Goal: Task Accomplishment & Management: Use online tool/utility

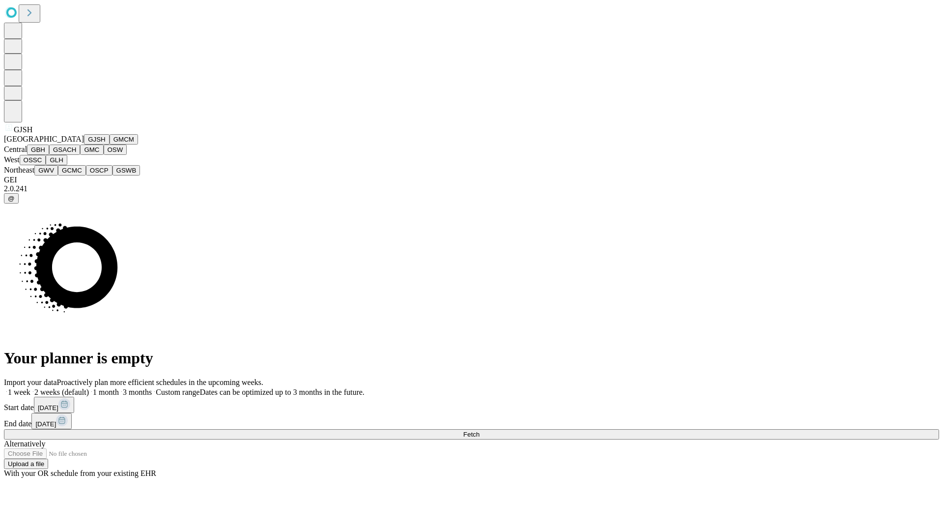
click at [84, 144] on button "GJSH" at bounding box center [97, 139] width 26 height 10
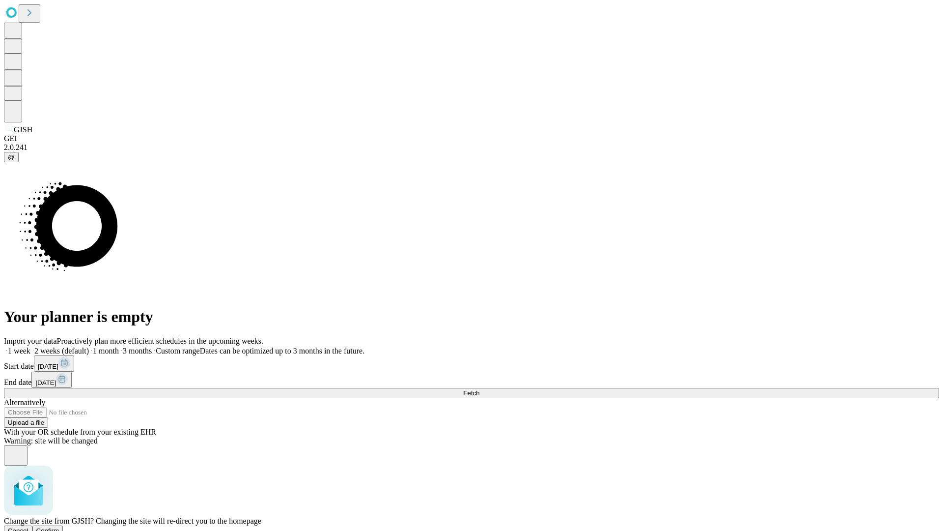
click at [59, 527] on span "Confirm" at bounding box center [47, 530] width 23 height 7
click at [89, 346] on label "2 weeks (default)" at bounding box center [59, 350] width 58 height 8
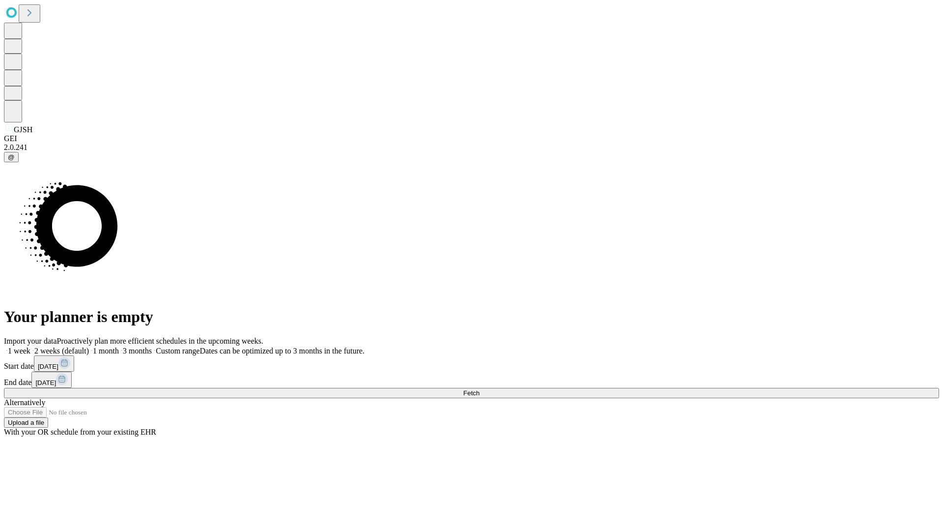
click at [480, 389] on span "Fetch" at bounding box center [471, 392] width 16 height 7
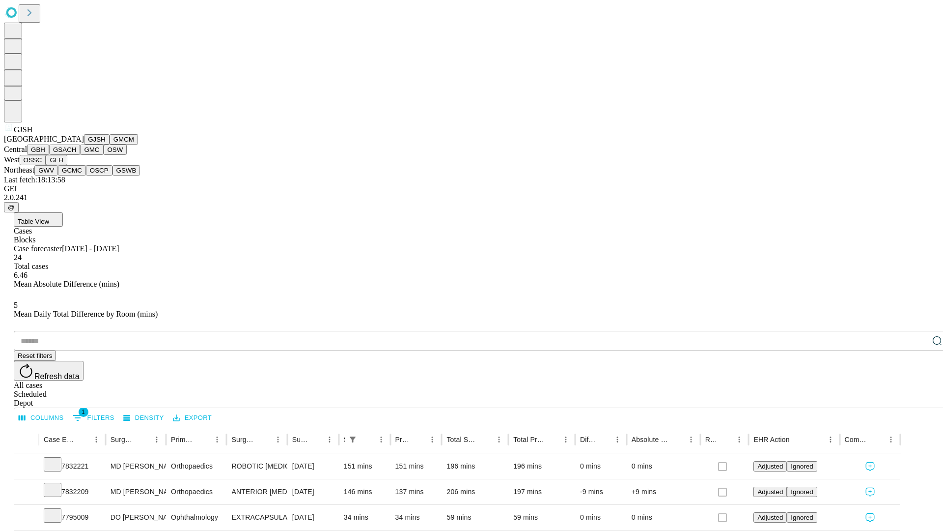
click at [110, 144] on button "GMCM" at bounding box center [124, 139] width 29 height 10
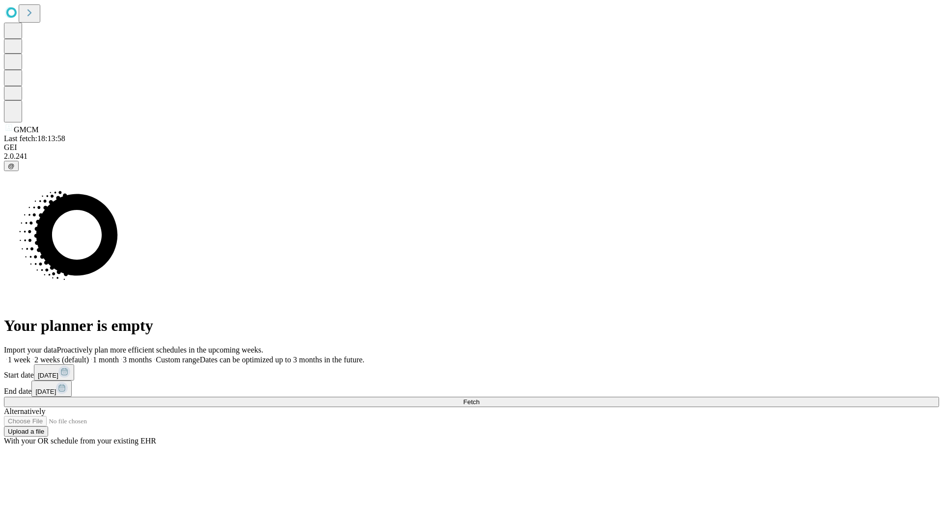
click at [480, 398] on span "Fetch" at bounding box center [471, 401] width 16 height 7
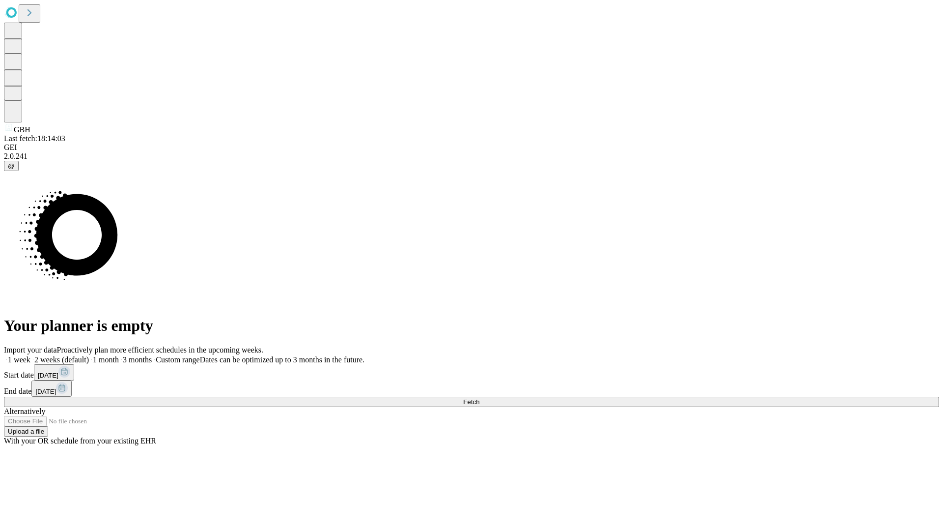
click at [89, 355] on label "2 weeks (default)" at bounding box center [59, 359] width 58 height 8
click at [480, 398] on span "Fetch" at bounding box center [471, 401] width 16 height 7
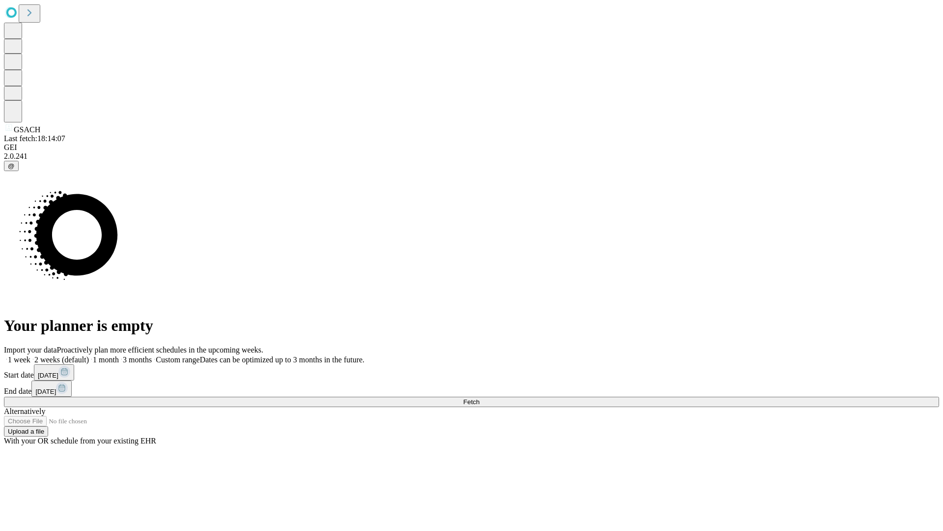
click at [89, 355] on label "2 weeks (default)" at bounding box center [59, 359] width 58 height 8
click at [480, 398] on span "Fetch" at bounding box center [471, 401] width 16 height 7
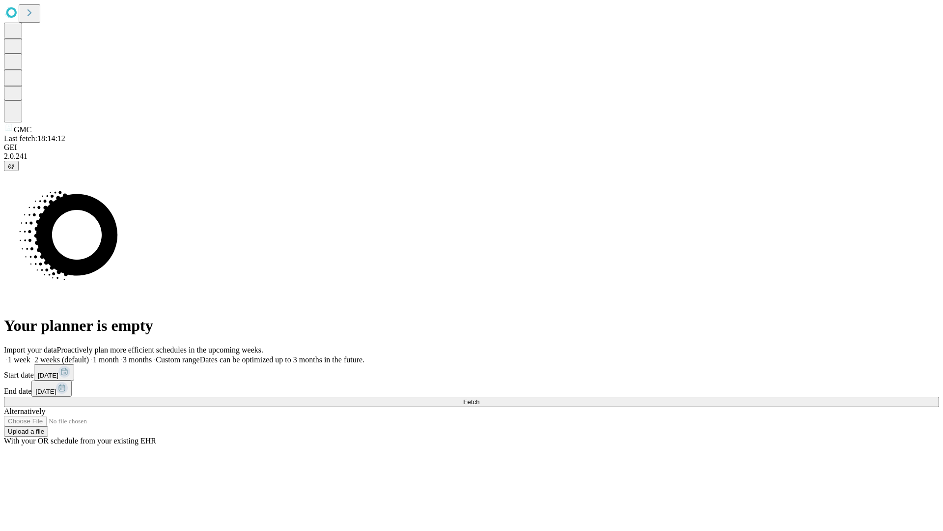
click at [89, 355] on label "2 weeks (default)" at bounding box center [59, 359] width 58 height 8
click at [480, 398] on span "Fetch" at bounding box center [471, 401] width 16 height 7
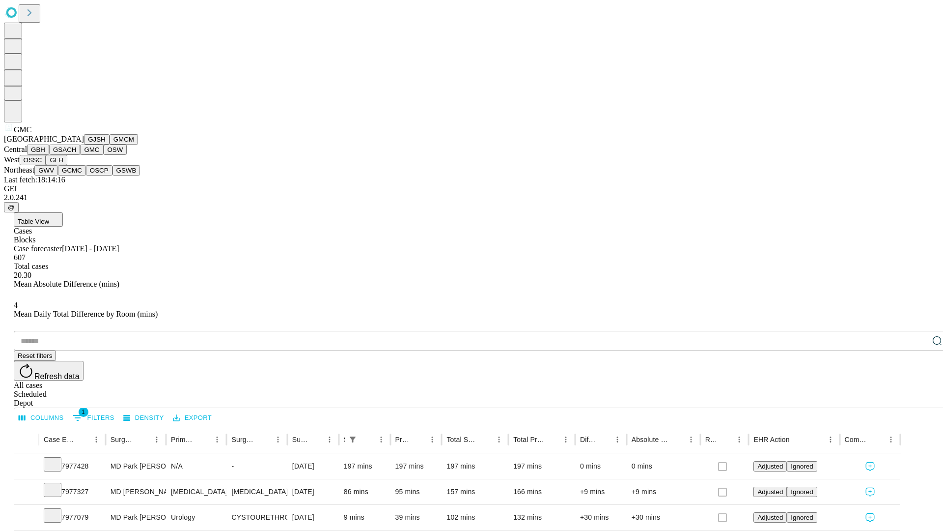
click at [104, 155] on button "OSW" at bounding box center [116, 149] width 24 height 10
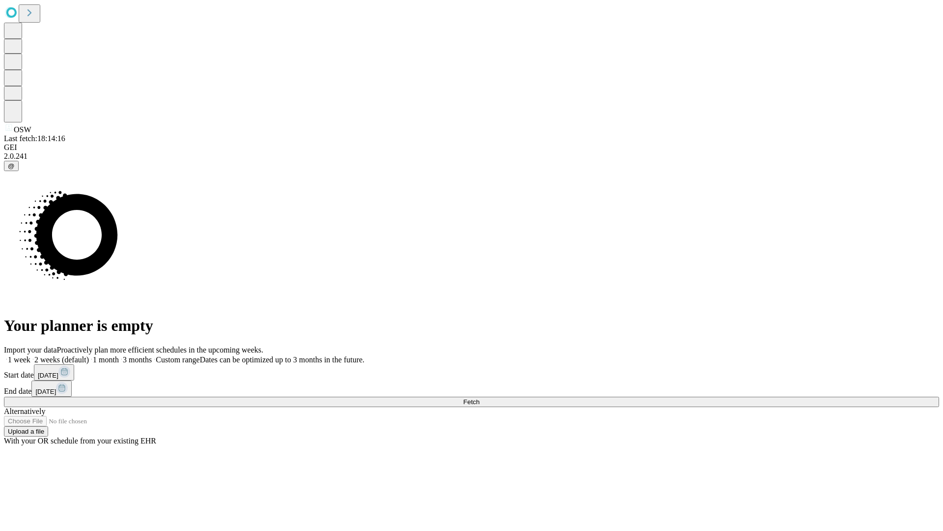
click at [89, 355] on label "2 weeks (default)" at bounding box center [59, 359] width 58 height 8
click at [480, 398] on span "Fetch" at bounding box center [471, 401] width 16 height 7
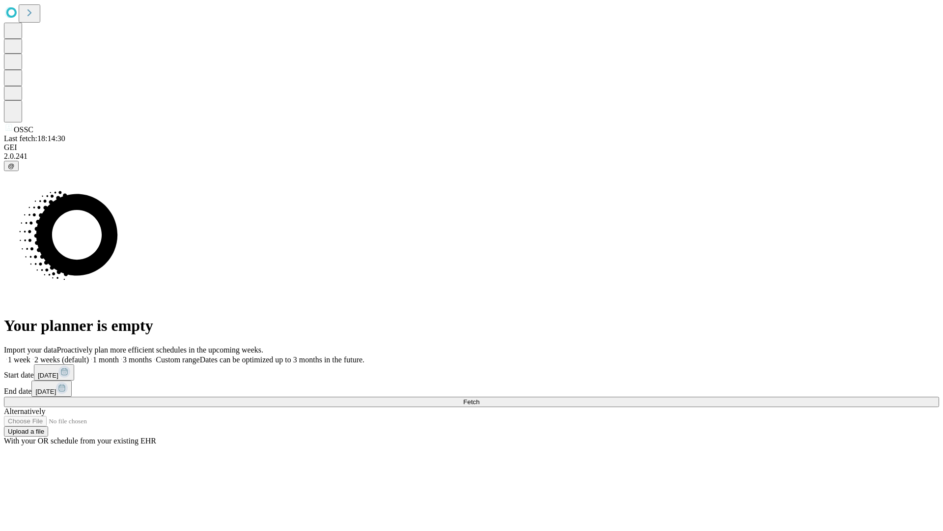
click at [89, 355] on label "2 weeks (default)" at bounding box center [59, 359] width 58 height 8
click at [480, 398] on span "Fetch" at bounding box center [471, 401] width 16 height 7
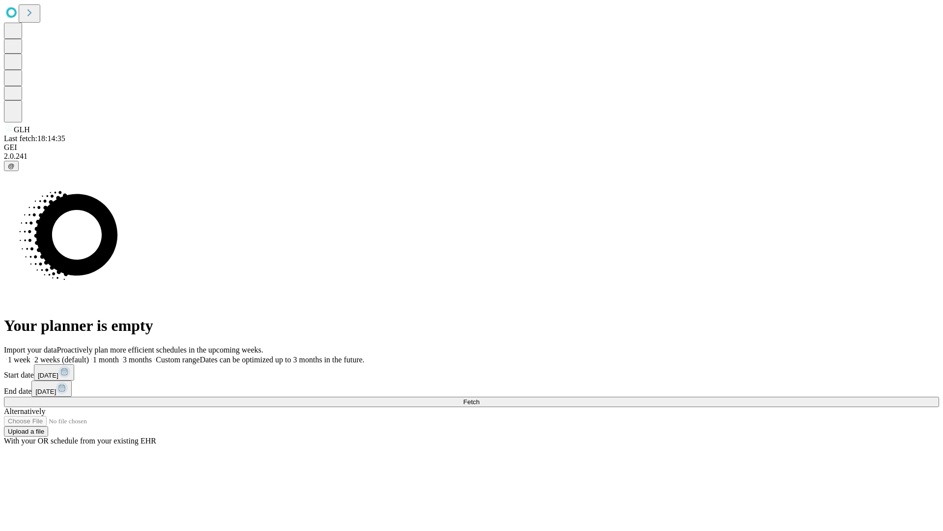
click at [89, 355] on label "2 weeks (default)" at bounding box center [59, 359] width 58 height 8
click at [480, 398] on span "Fetch" at bounding box center [471, 401] width 16 height 7
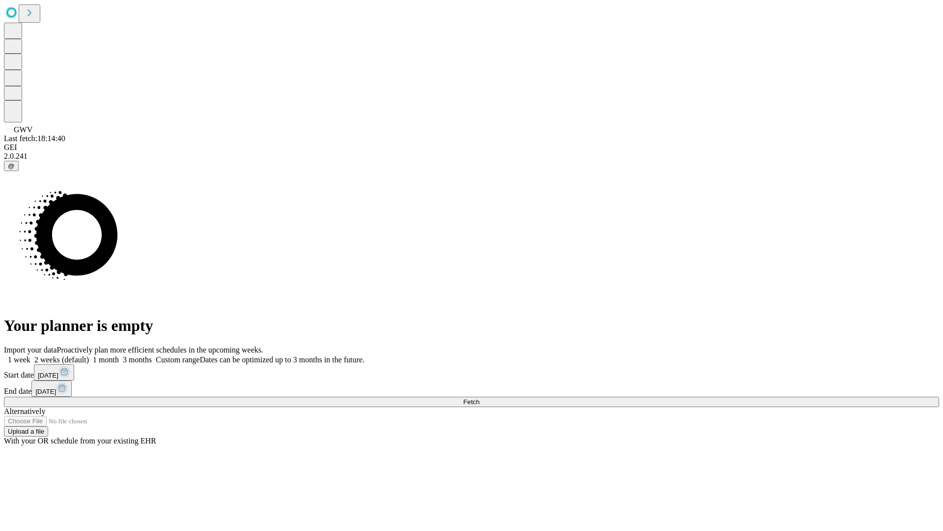
click at [89, 355] on label "2 weeks (default)" at bounding box center [59, 359] width 58 height 8
click at [480, 398] on span "Fetch" at bounding box center [471, 401] width 16 height 7
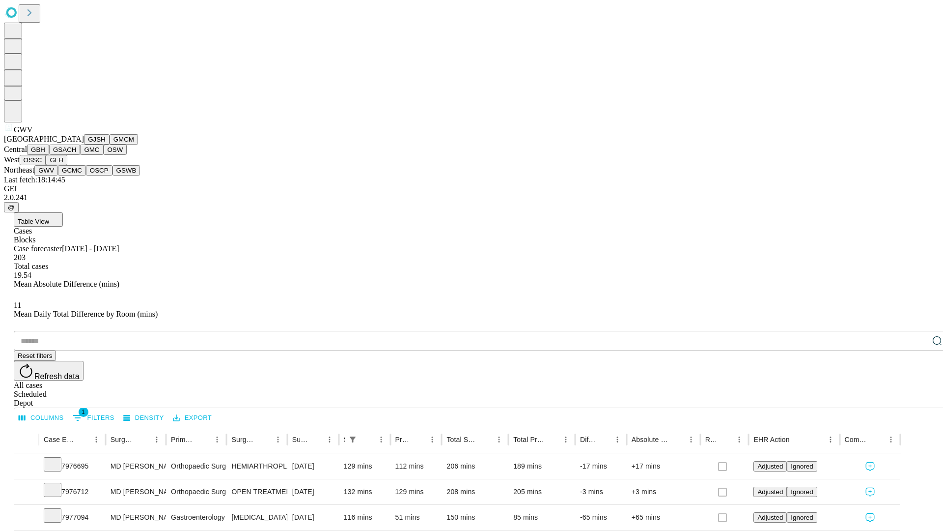
click at [76, 175] on button "GCMC" at bounding box center [72, 170] width 28 height 10
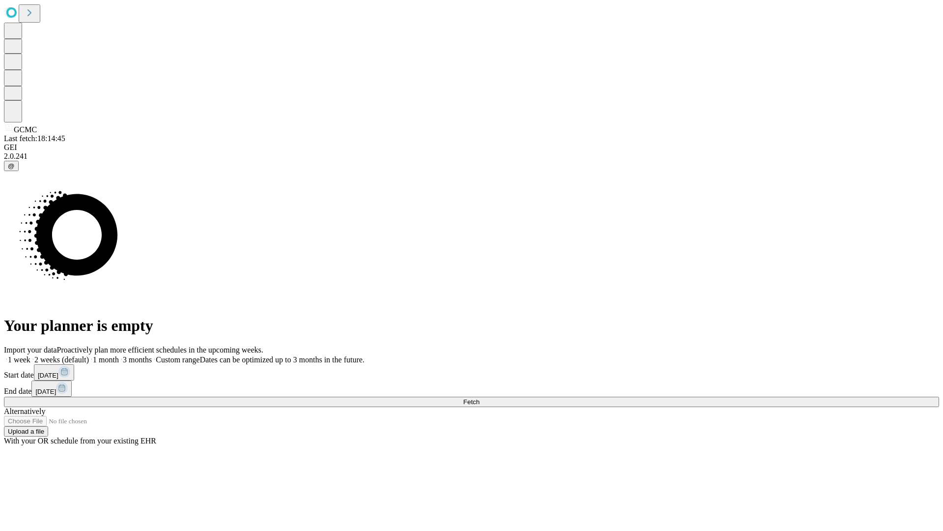
click at [89, 355] on label "2 weeks (default)" at bounding box center [59, 359] width 58 height 8
click at [480, 398] on span "Fetch" at bounding box center [471, 401] width 16 height 7
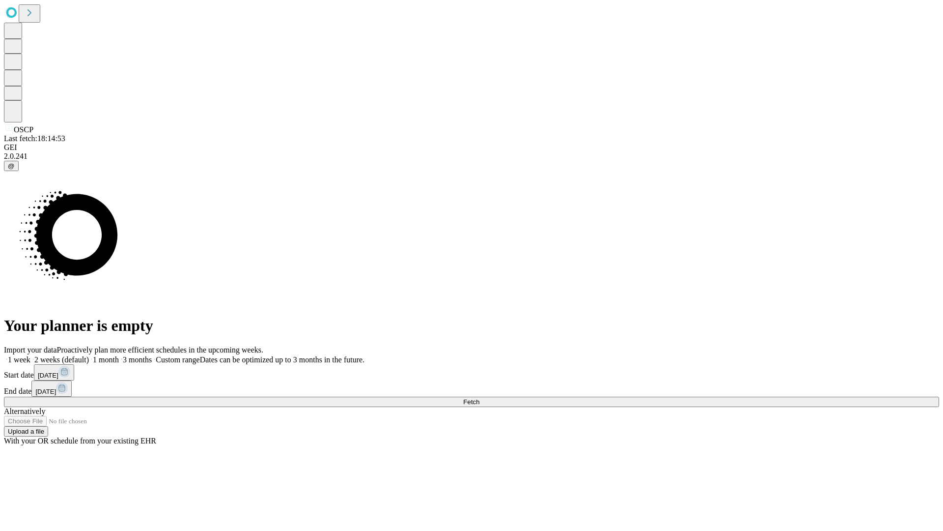
click at [89, 355] on label "2 weeks (default)" at bounding box center [59, 359] width 58 height 8
click at [480, 398] on span "Fetch" at bounding box center [471, 401] width 16 height 7
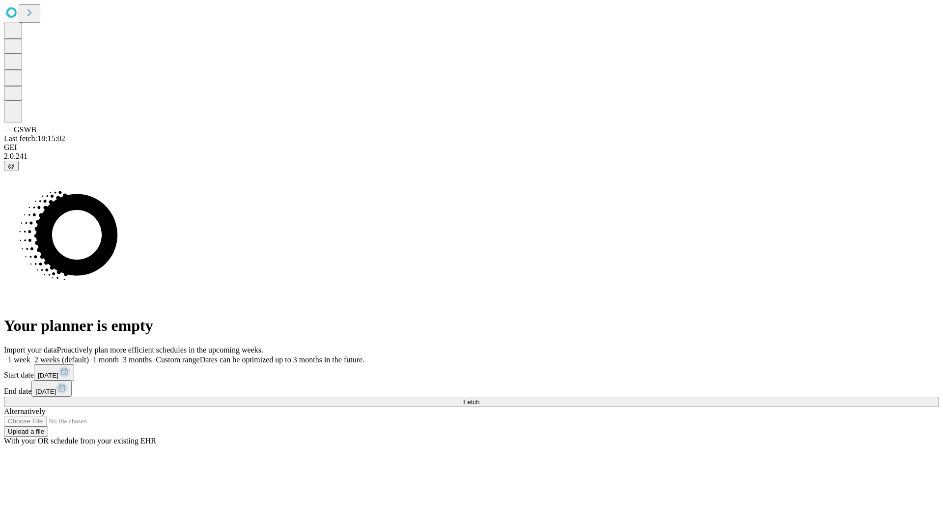
click at [89, 355] on label "2 weeks (default)" at bounding box center [59, 359] width 58 height 8
click at [480, 398] on span "Fetch" at bounding box center [471, 401] width 16 height 7
